Goal: Information Seeking & Learning: Check status

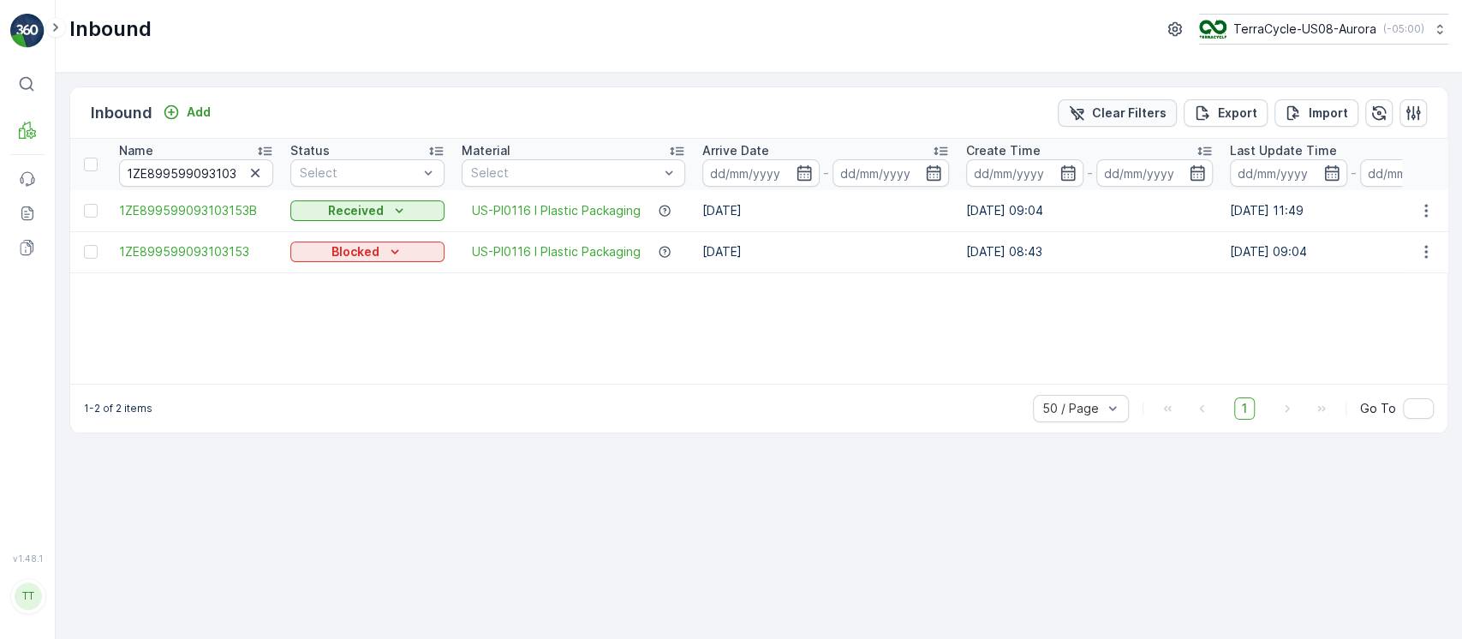
click at [1106, 122] on button "Clear Filters" at bounding box center [1117, 112] width 119 height 27
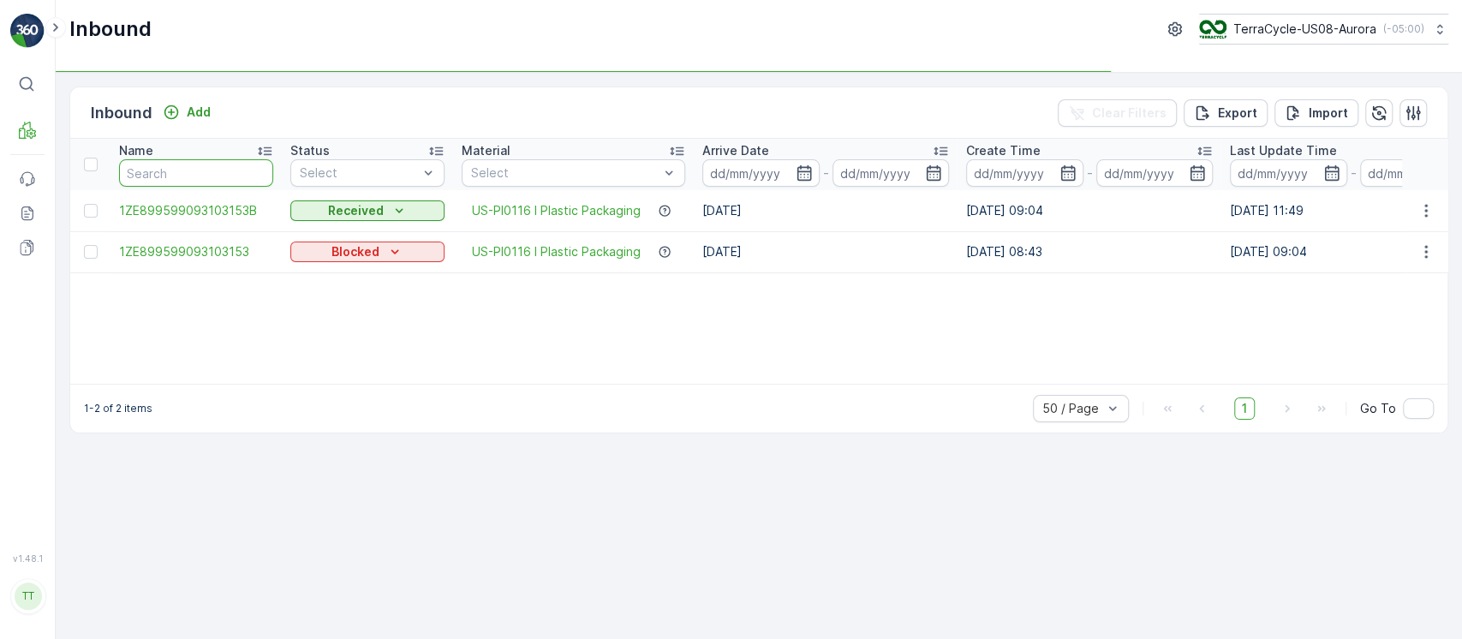
click at [218, 170] on input "text" at bounding box center [196, 172] width 154 height 27
paste input "8826 5434 1831"
type input "8826 5434 1831"
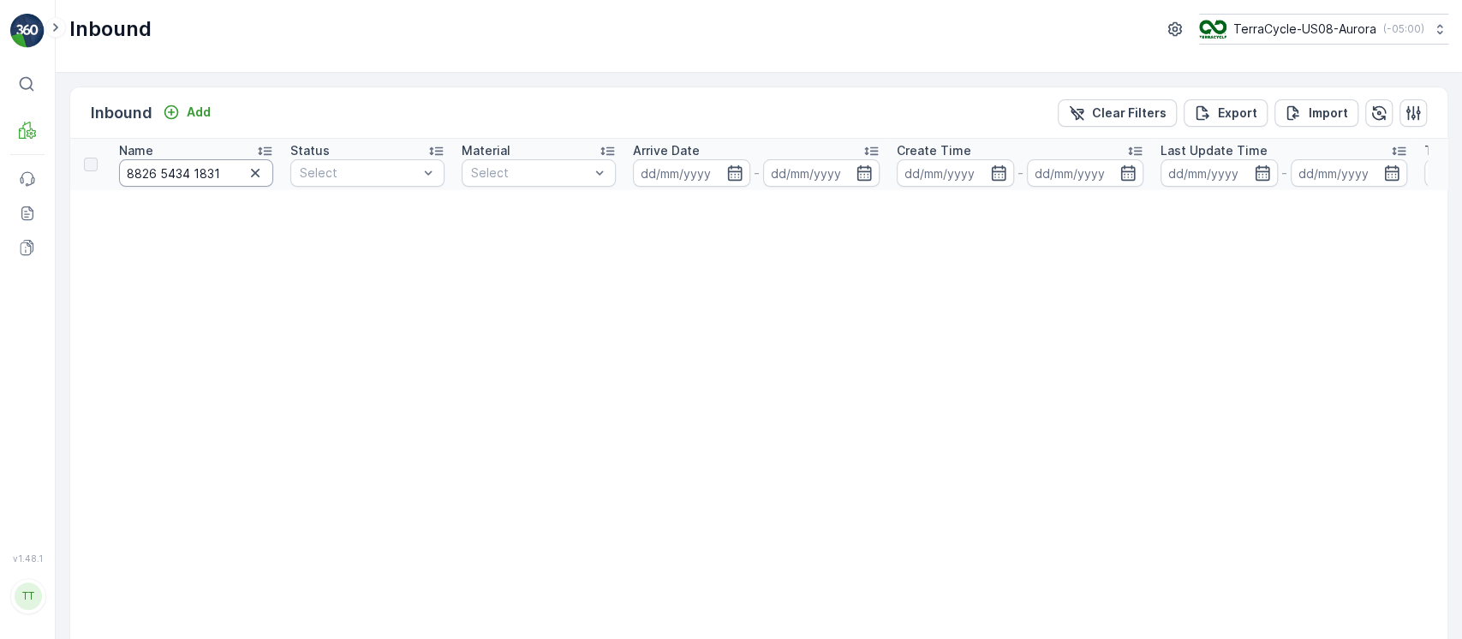
click at [193, 175] on input "8826 5434 1831" at bounding box center [196, 172] width 154 height 27
type input "8826 54341831"
click at [162, 176] on input "8826 54341831" at bounding box center [196, 172] width 154 height 27
type input "882654341831"
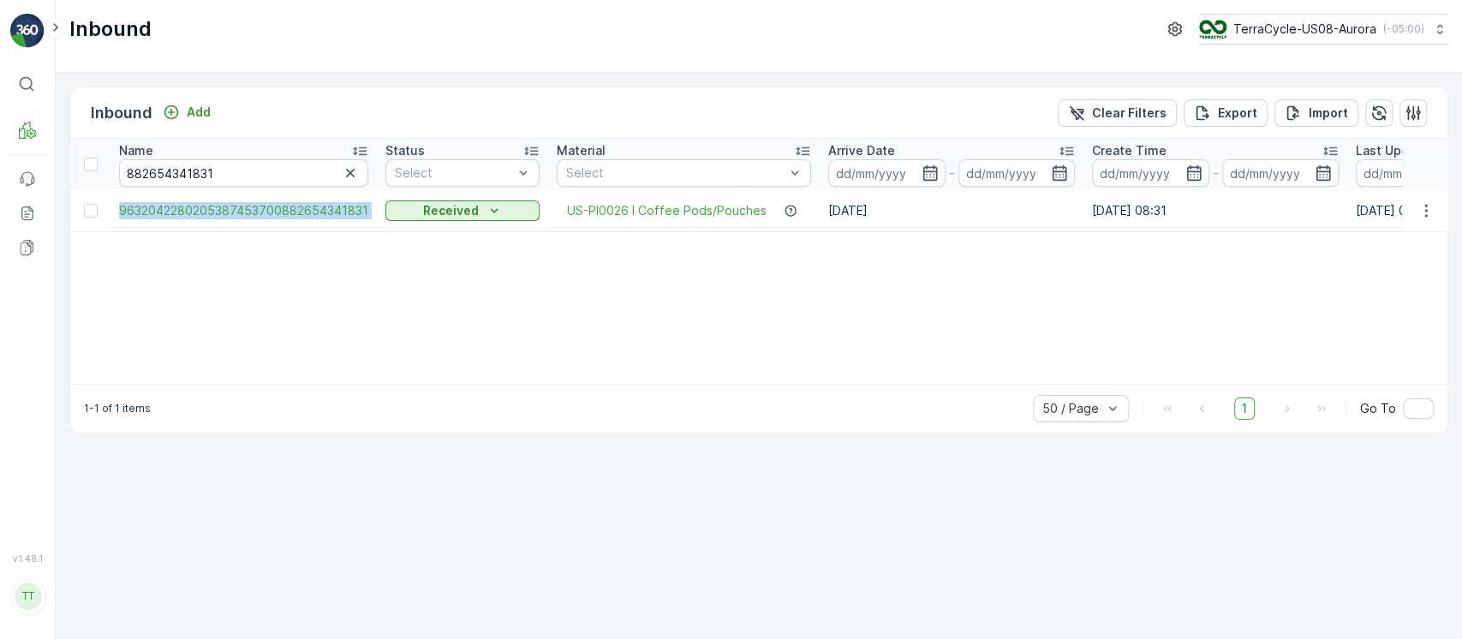
drag, startPoint x: 110, startPoint y: 214, endPoint x: 377, endPoint y: 225, distance: 267.5
copy span "9632042280205387453700882654341831"
